Goal: Transaction & Acquisition: Purchase product/service

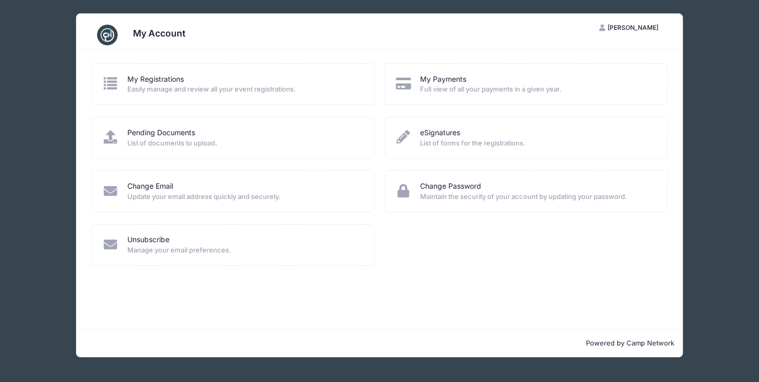
click at [144, 92] on span "Easily manage and review all your event registrations." at bounding box center [244, 89] width 234 height 10
click at [449, 74] on link "My Payments" at bounding box center [443, 79] width 46 height 11
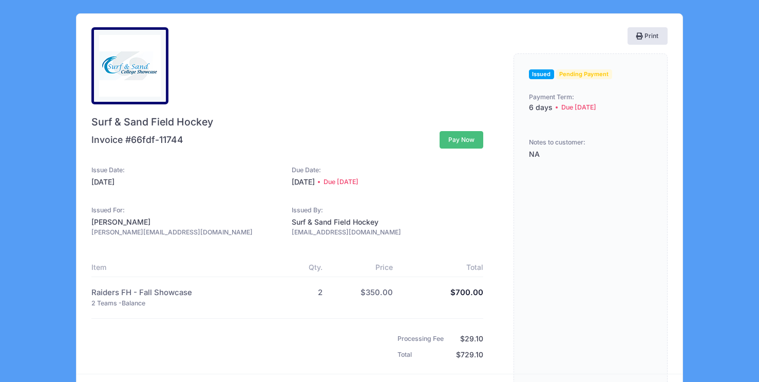
click at [465, 140] on button "Pay Now" at bounding box center [462, 139] width 44 height 17
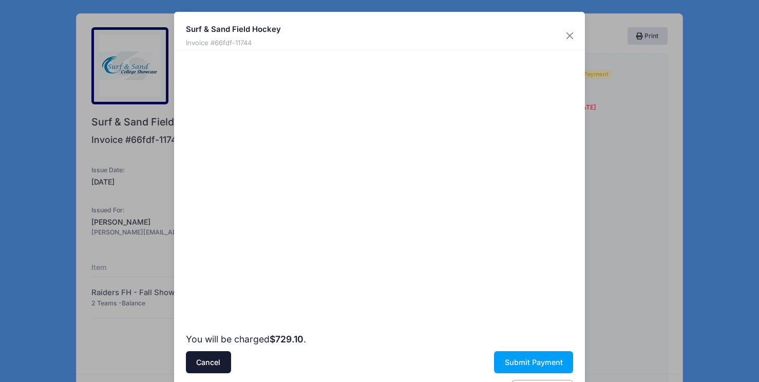
click at [402, 229] on div at bounding box center [479, 191] width 189 height 272
click at [406, 282] on div at bounding box center [479, 191] width 189 height 272
click at [490, 238] on div at bounding box center [479, 191] width 189 height 272
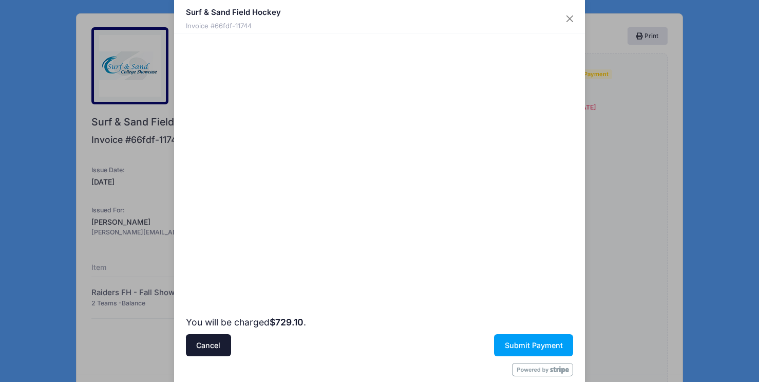
scroll to position [33, 0]
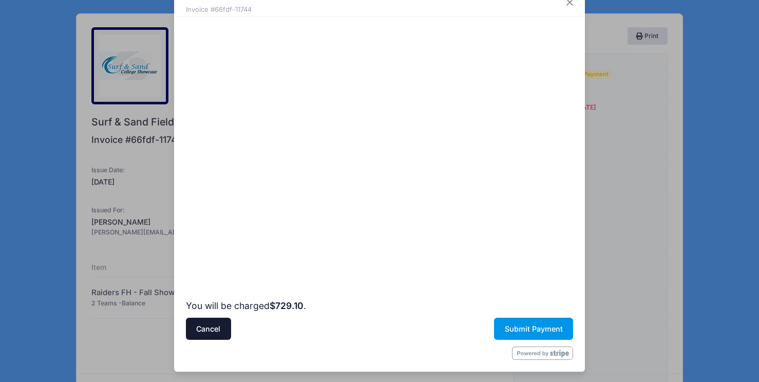
click at [508, 323] on button "Submit Payment" at bounding box center [533, 328] width 79 height 22
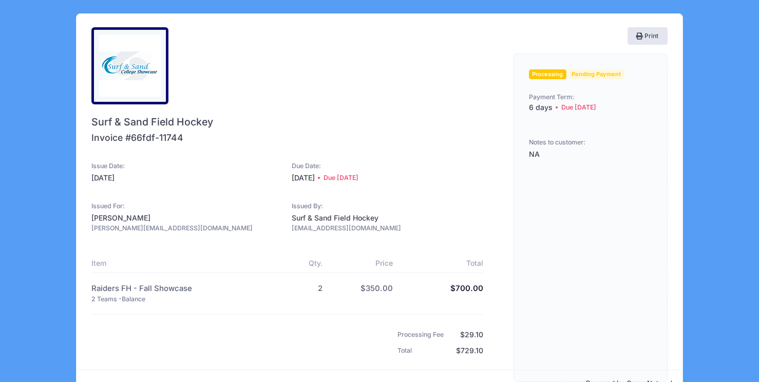
click at [597, 71] on span "Pending Payment" at bounding box center [597, 74] width 56 height 10
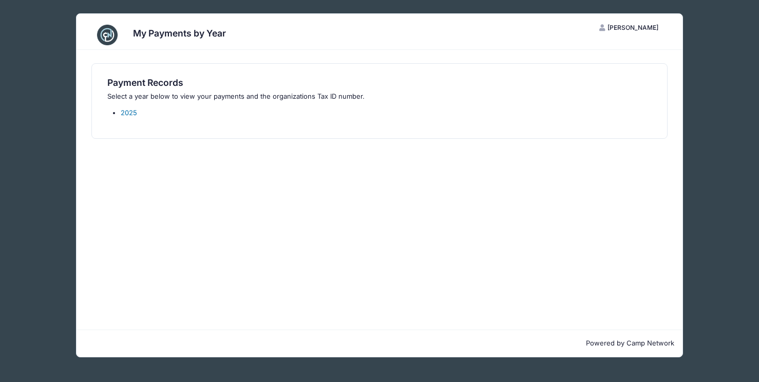
click at [130, 110] on link "2025" at bounding box center [129, 112] width 16 height 8
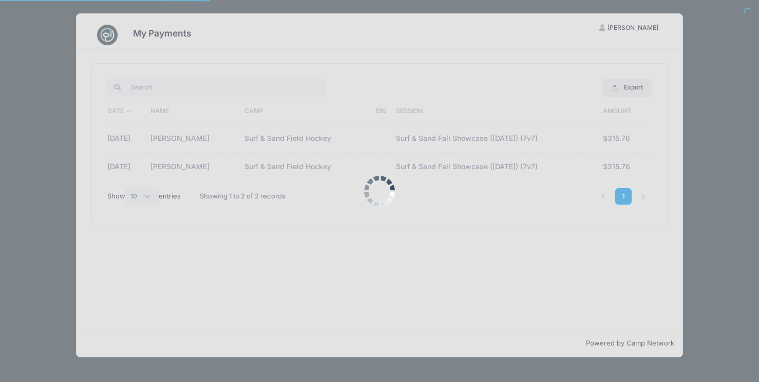
select select "10"
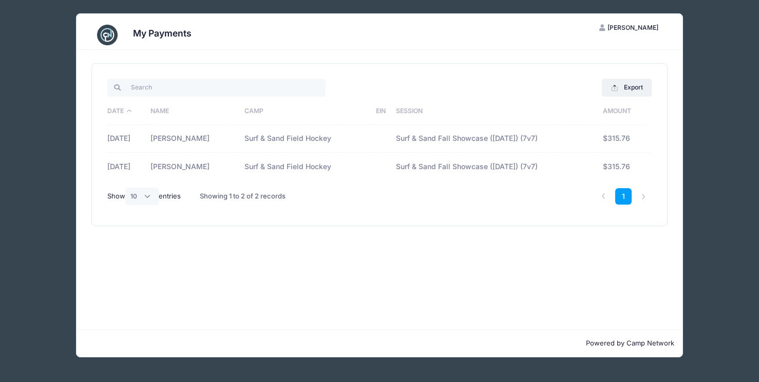
click at [616, 26] on span "[PERSON_NAME]" at bounding box center [633, 28] width 51 height 8
click at [562, 82] on link "Logout" at bounding box center [603, 80] width 119 height 20
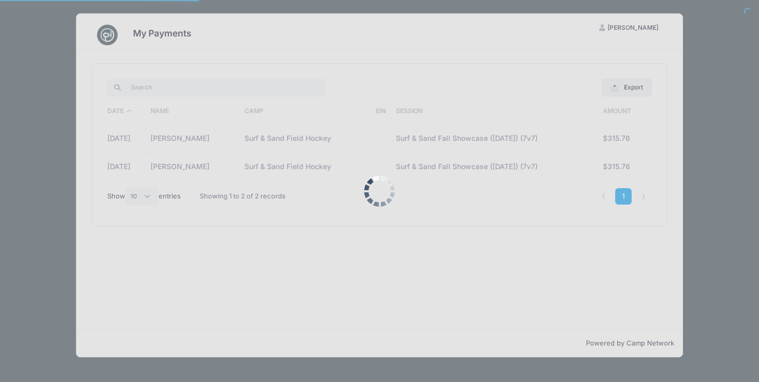
select select "10"
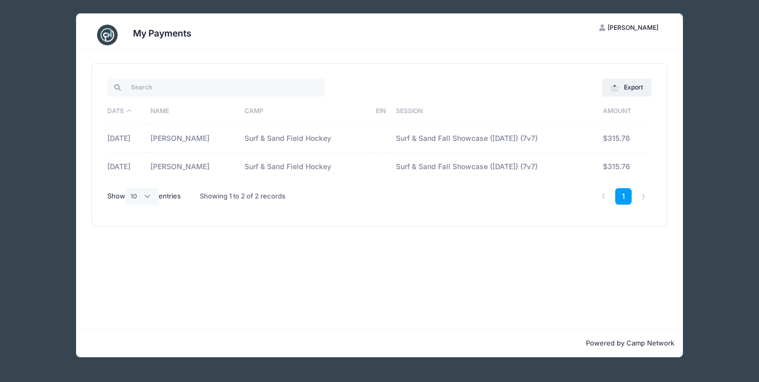
click at [146, 36] on h3 "My Payments" at bounding box center [162, 33] width 59 height 11
click at [616, 21] on button "LD Leslie DeSimone" at bounding box center [629, 27] width 77 height 17
click at [575, 52] on link "My Account" at bounding box center [603, 53] width 119 height 20
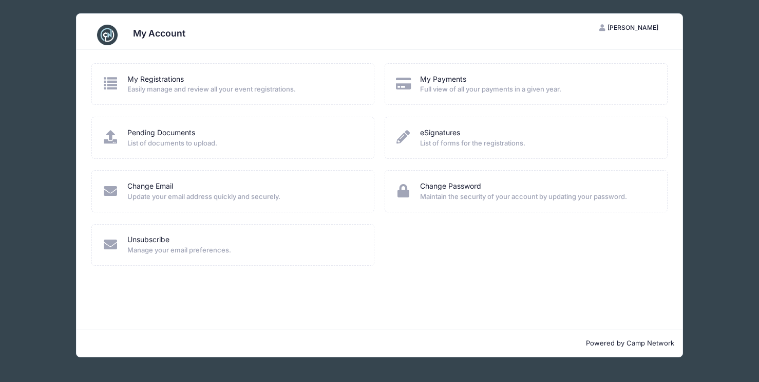
click at [145, 138] on span "List of documents to upload." at bounding box center [244, 143] width 234 height 10
click at [146, 129] on link "Pending Documents" at bounding box center [161, 132] width 68 height 11
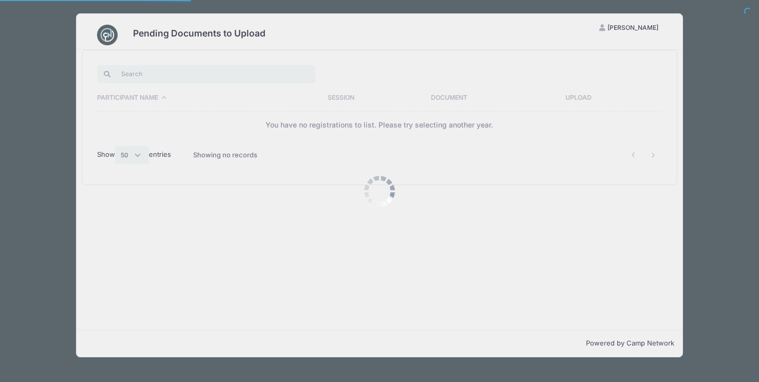
select select "50"
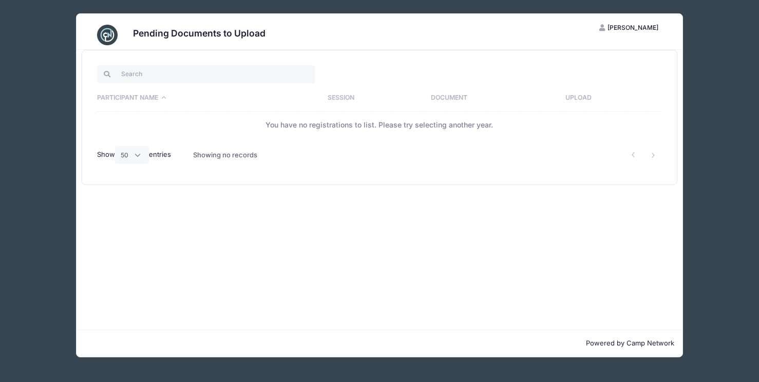
click at [619, 28] on span "[PERSON_NAME]" at bounding box center [633, 28] width 51 height 8
click at [590, 50] on link "My Account" at bounding box center [603, 53] width 119 height 20
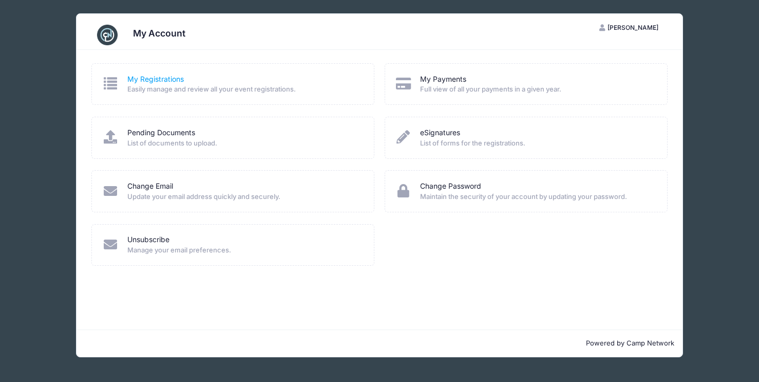
click at [160, 81] on link "My Registrations" at bounding box center [155, 79] width 56 height 11
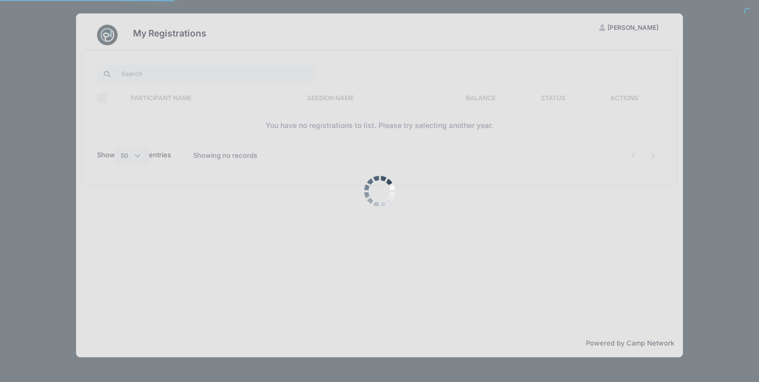
select select "50"
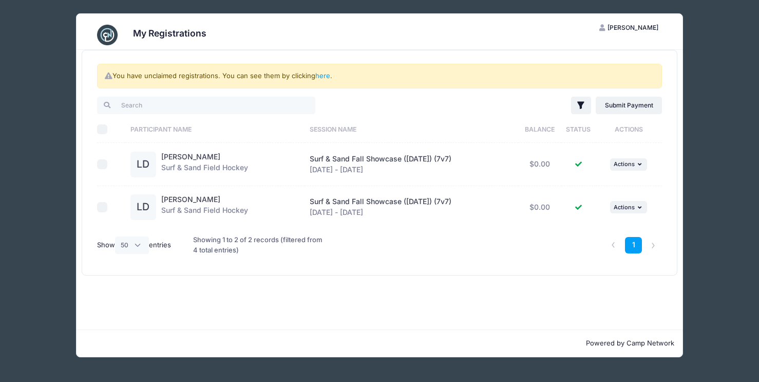
click at [621, 27] on span "[PERSON_NAME]" at bounding box center [633, 28] width 51 height 8
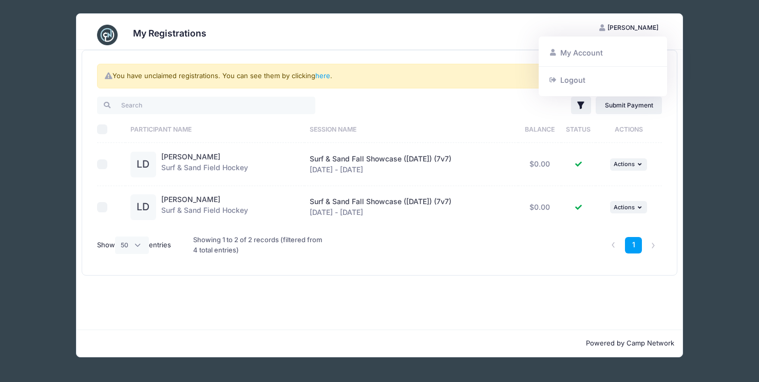
click at [353, 72] on div "You have unclaimed registrations. You can see them by clicking here ." at bounding box center [379, 76] width 565 height 25
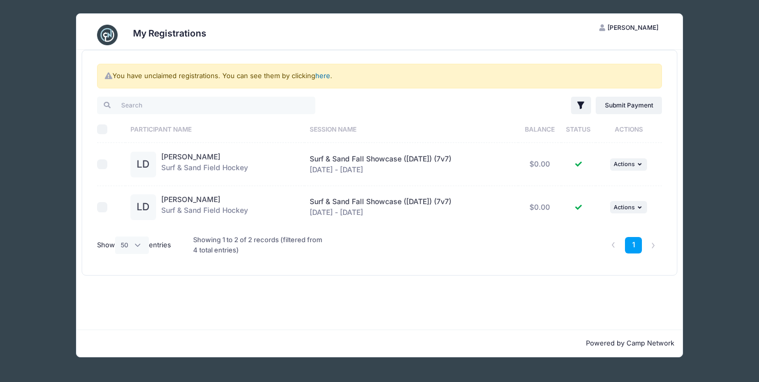
click at [327, 77] on link "here" at bounding box center [322, 75] width 15 height 8
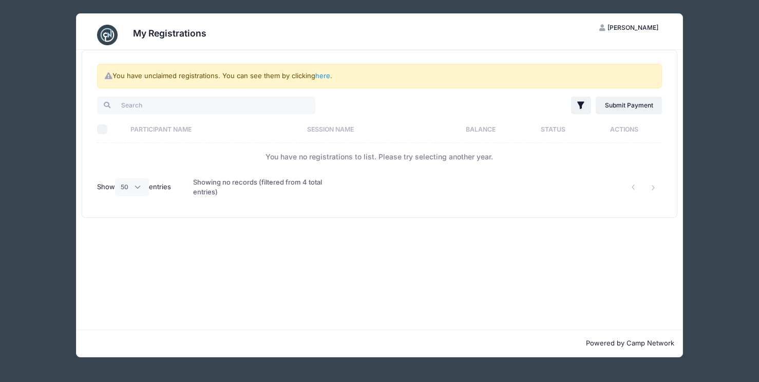
click at [331, 155] on td "You have no registrations to list. Please try selecting another year." at bounding box center [379, 156] width 565 height 27
click at [631, 29] on span "[PERSON_NAME]" at bounding box center [633, 28] width 51 height 8
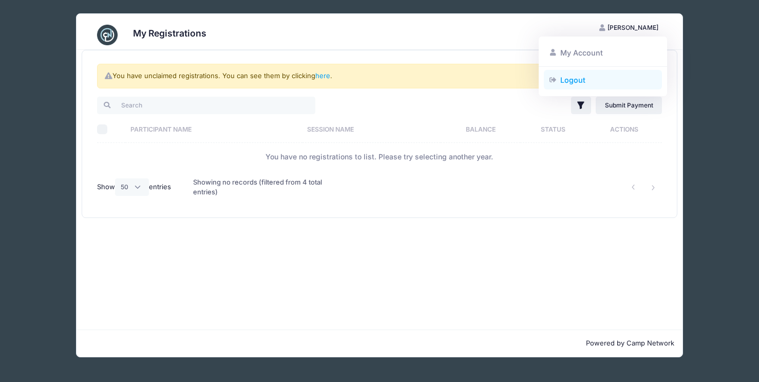
click at [582, 81] on link "Logout" at bounding box center [603, 80] width 119 height 20
